Goal: Task Accomplishment & Management: Use online tool/utility

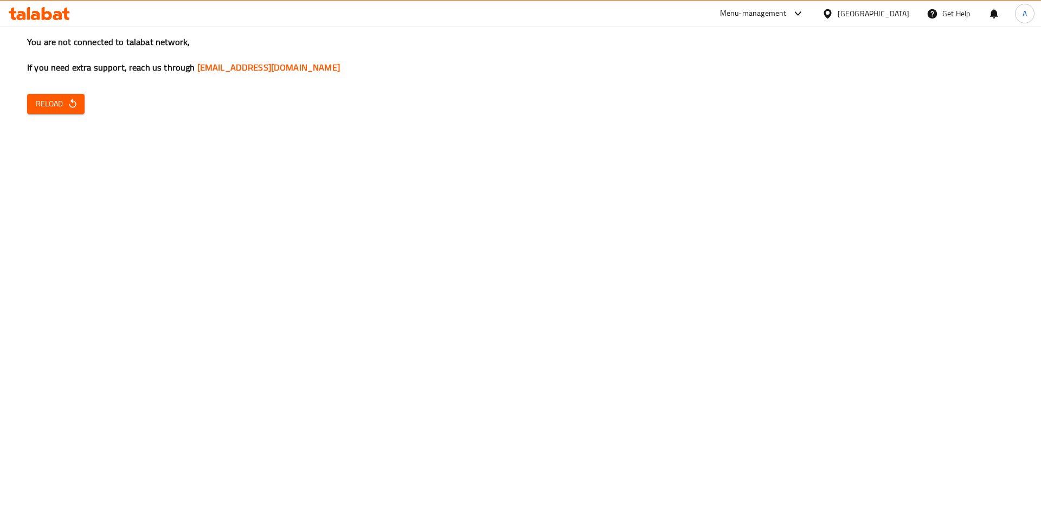
click at [55, 98] on span "Reload" at bounding box center [56, 104] width 40 height 14
drag, startPoint x: 44, startPoint y: 101, endPoint x: 139, endPoint y: 147, distance: 106.0
click at [44, 101] on span "Reload" at bounding box center [56, 104] width 40 height 14
click at [72, 97] on span "Reload" at bounding box center [56, 104] width 40 height 14
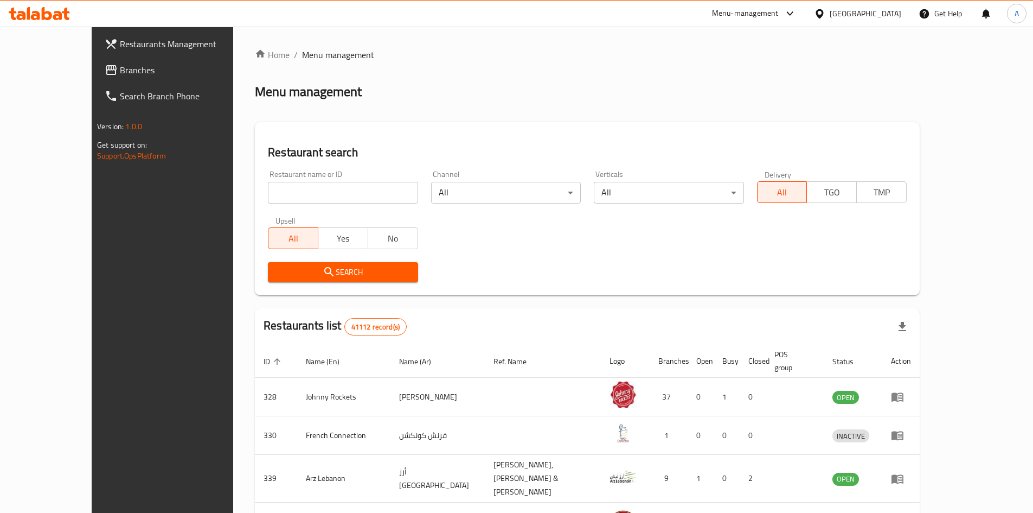
click at [120, 65] on span "Branches" at bounding box center [188, 69] width 136 height 13
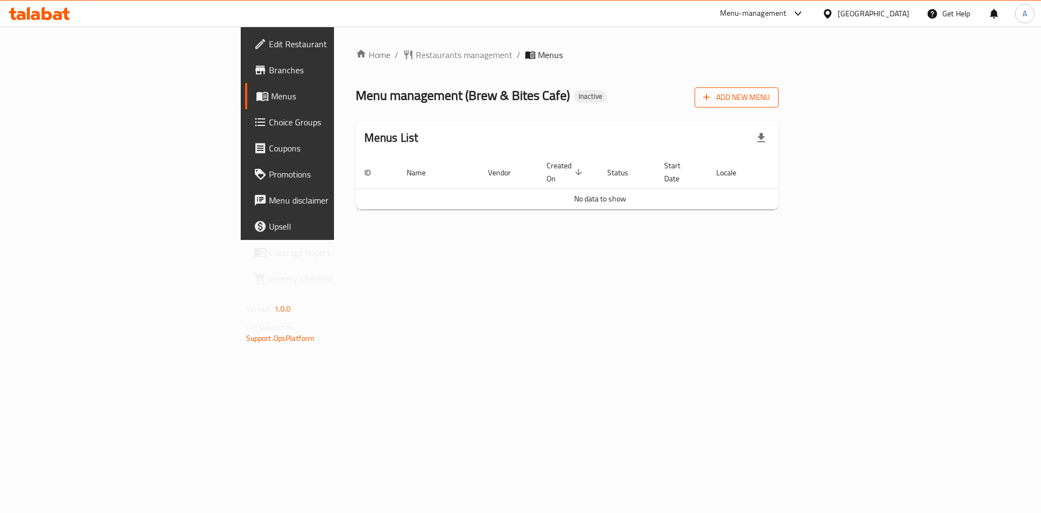
click at [712, 98] on icon "button" at bounding box center [706, 97] width 11 height 11
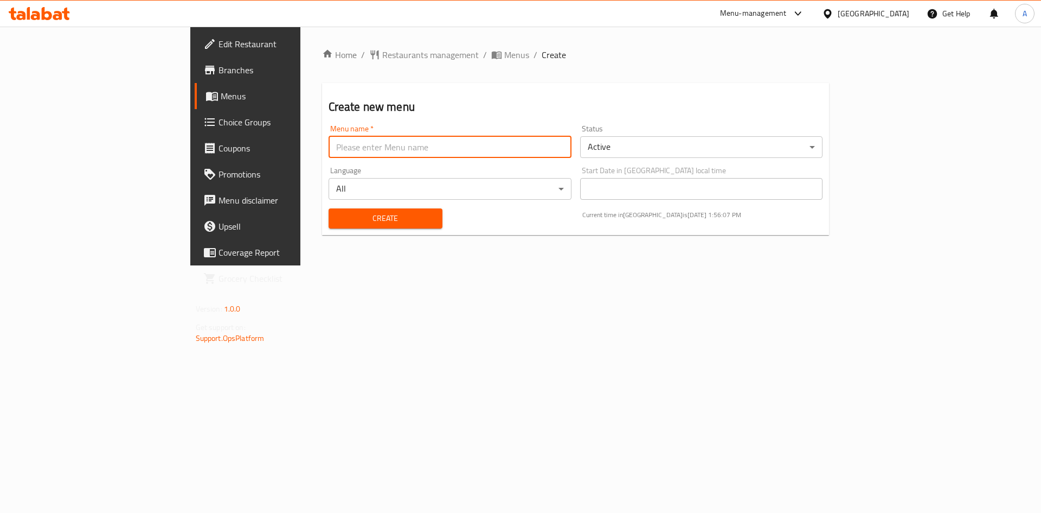
click at [329, 150] on input "text" at bounding box center [450, 147] width 243 height 22
type input "Brew New"
click at [341, 218] on span "Create" at bounding box center [385, 219] width 97 height 14
